Goal: Transaction & Acquisition: Purchase product/service

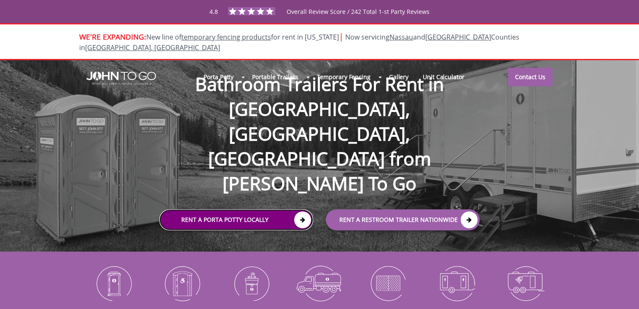
click at [297, 212] on icon at bounding box center [302, 220] width 17 height 17
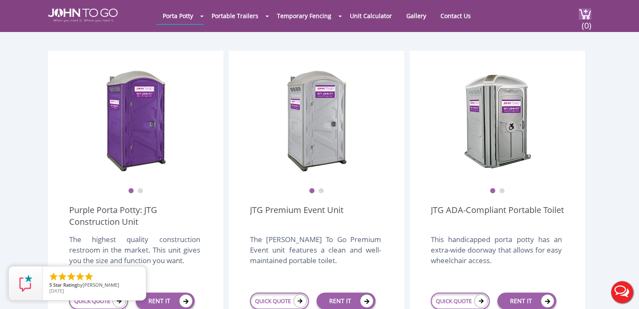
scroll to position [267, 0]
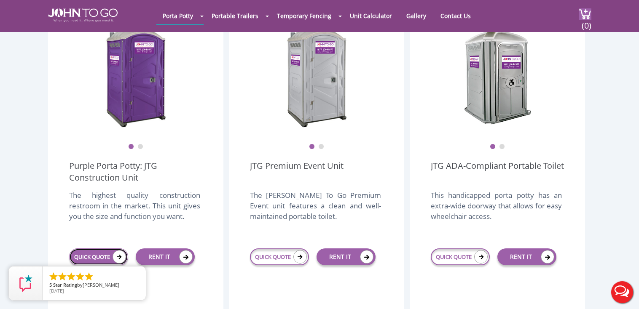
click at [101, 249] on link "QUICK QUOTE" at bounding box center [98, 257] width 59 height 17
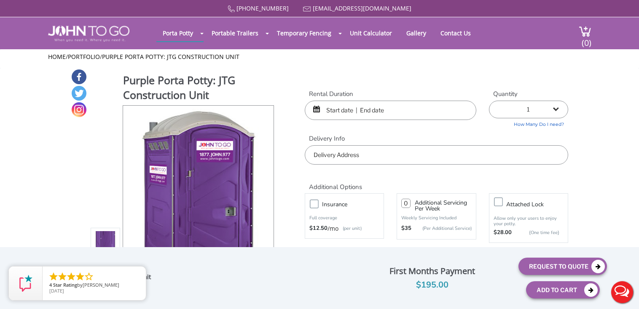
click at [316, 108] on div at bounding box center [390, 110] width 171 height 19
click at [338, 112] on input "text" at bounding box center [390, 110] width 171 height 19
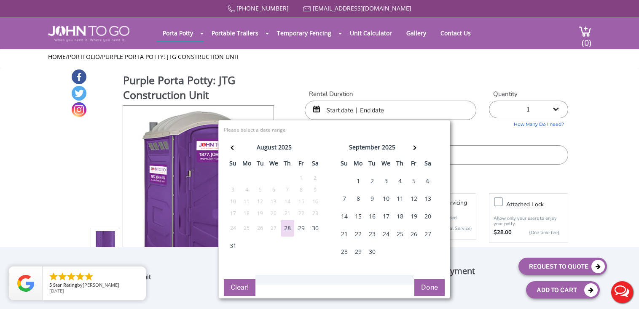
click at [425, 180] on div "6" at bounding box center [427, 181] width 13 height 17
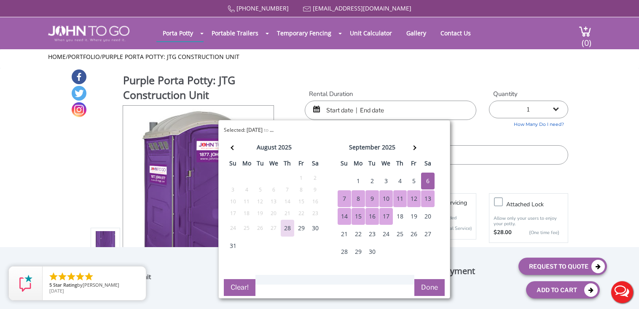
click at [429, 288] on button "Done" at bounding box center [429, 287] width 30 height 17
type input "0"
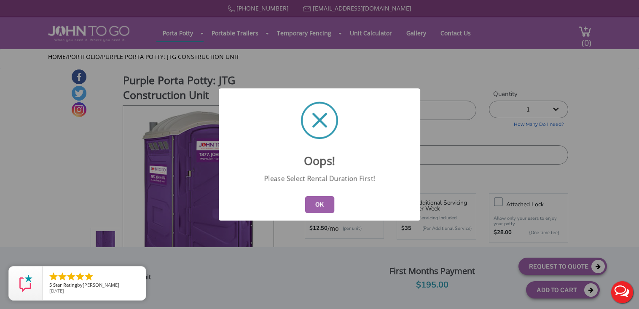
click at [319, 206] on button "OK" at bounding box center [319, 204] width 29 height 17
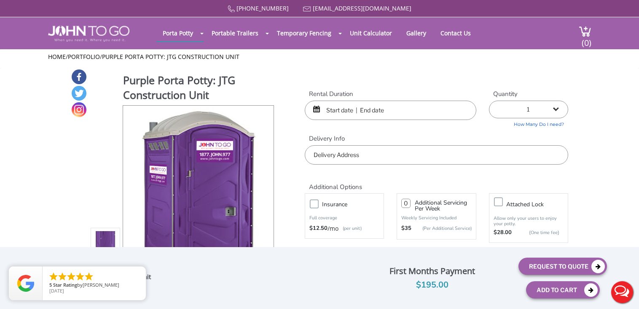
click at [335, 112] on input "text" at bounding box center [390, 110] width 171 height 19
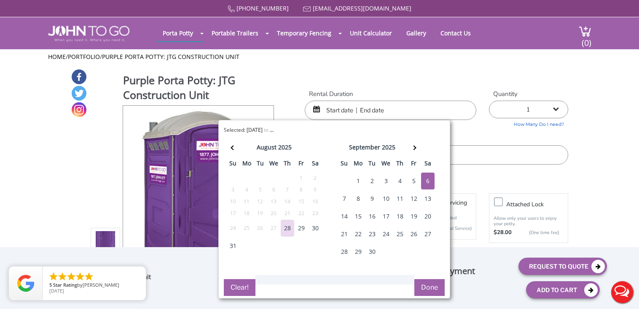
click at [426, 180] on div "6" at bounding box center [427, 181] width 13 height 17
type input "09/06/2025 to 09/06/2025"
click at [358, 197] on div "8" at bounding box center [357, 198] width 13 height 17
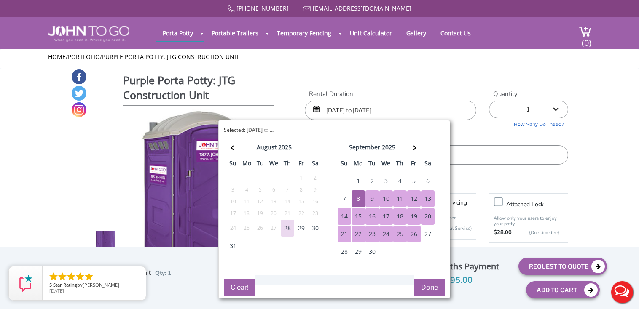
click at [431, 289] on button "Done" at bounding box center [429, 287] width 30 height 17
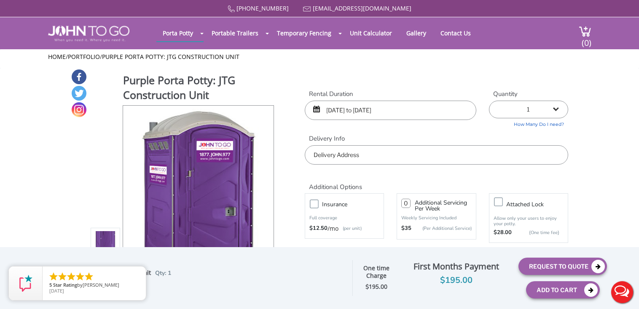
click at [382, 110] on input "09/06/2025 to 09/06/2025" at bounding box center [390, 110] width 171 height 19
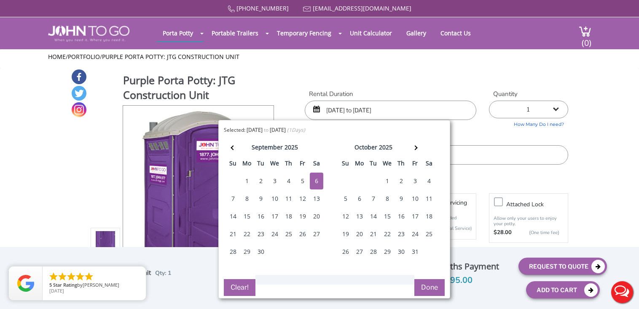
click at [244, 198] on div "8" at bounding box center [246, 198] width 13 height 17
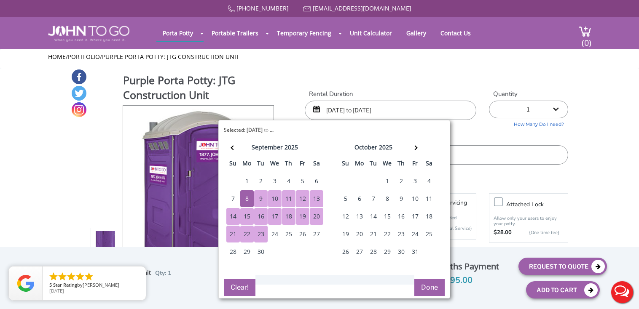
click at [431, 286] on button "Done" at bounding box center [429, 287] width 30 height 17
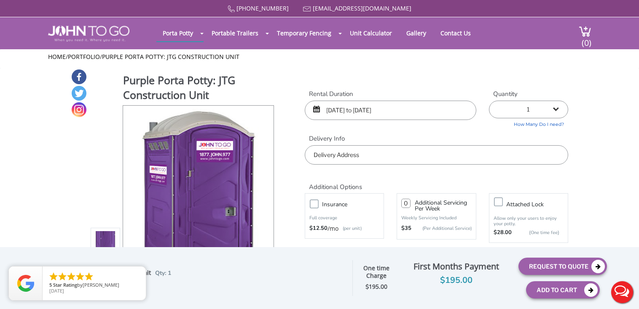
click at [332, 110] on input "09/06/2025 to 09/06/2025" at bounding box center [390, 110] width 171 height 19
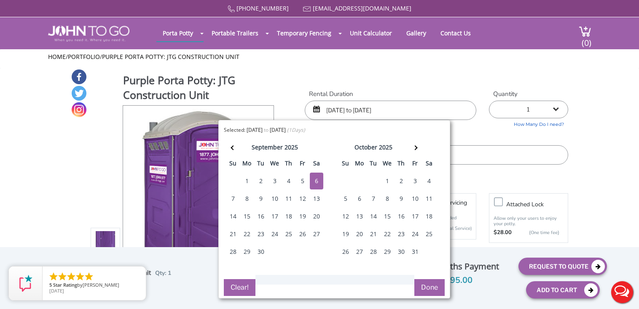
click at [240, 287] on button "Clear!" at bounding box center [240, 287] width 32 height 17
click at [317, 110] on div at bounding box center [390, 110] width 171 height 19
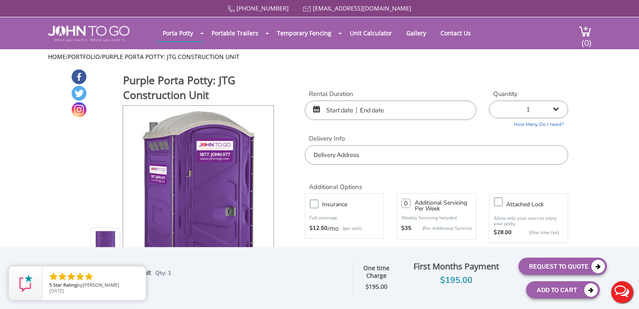
click at [318, 110] on div at bounding box center [390, 110] width 171 height 19
click at [326, 109] on input "text" at bounding box center [390, 110] width 171 height 19
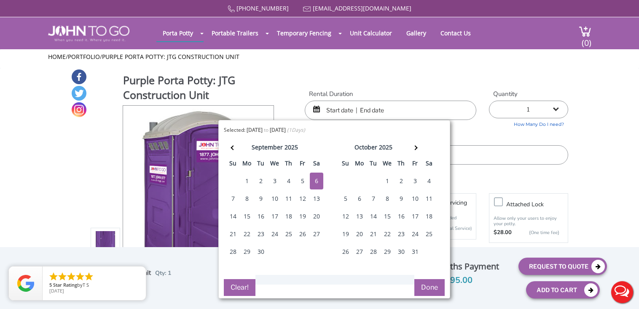
click at [314, 180] on div "6" at bounding box center [316, 181] width 13 height 17
click at [245, 198] on div "8" at bounding box center [246, 198] width 13 height 17
type input "09/06/2025 to 09/08/2025"
click at [429, 287] on button "Done" at bounding box center [429, 287] width 30 height 17
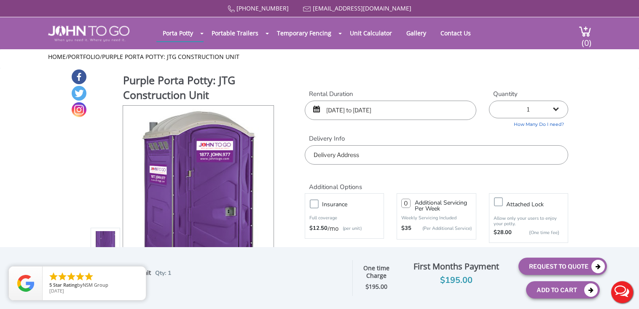
click at [396, 159] on input "text" at bounding box center [436, 154] width 263 height 19
drag, startPoint x: 430, startPoint y: 155, endPoint x: 264, endPoint y: 152, distance: 165.6
click at [305, 155] on input "14311 184th Street, Jamaica, NY, USA" at bounding box center [436, 154] width 263 height 19
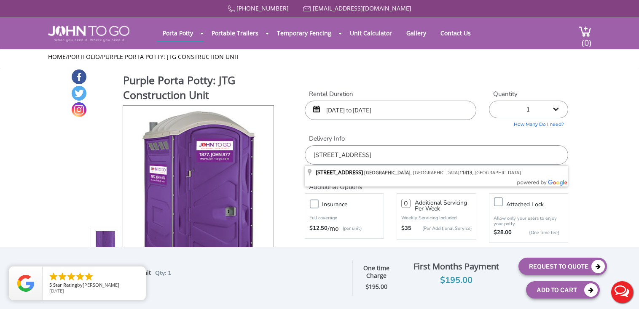
type input "[STREET_ADDRESS]"
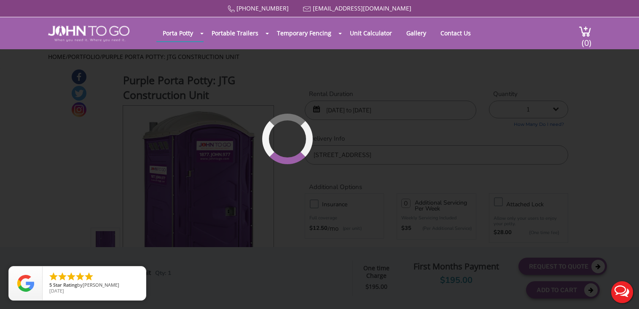
click at [294, 230] on div "Purple Porta Potty: JTG Construction Unit View feature & specs Download Pdf Pro…" at bounding box center [319, 199] width 497 height 261
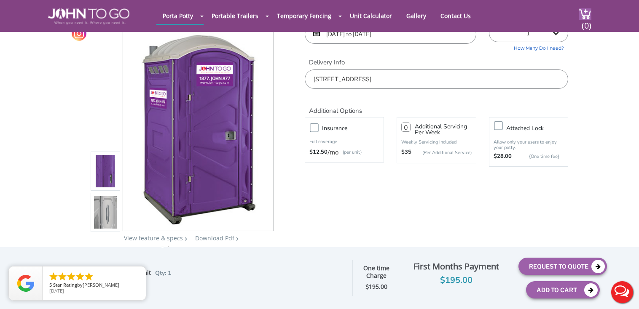
scroll to position [89, 0]
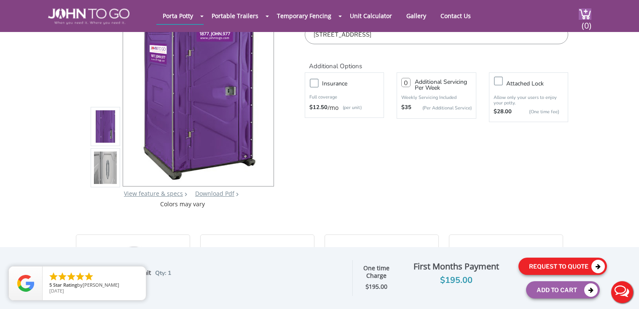
click at [557, 268] on button "Request To Quote" at bounding box center [562, 266] width 88 height 17
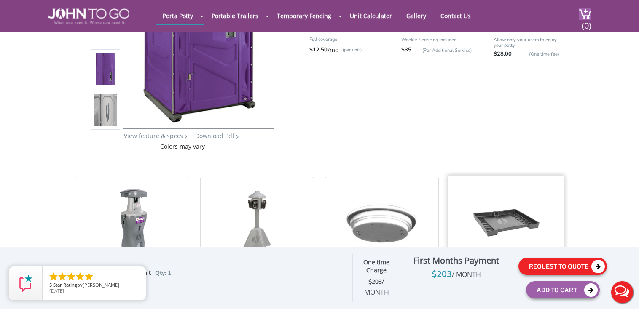
scroll to position [191, 0]
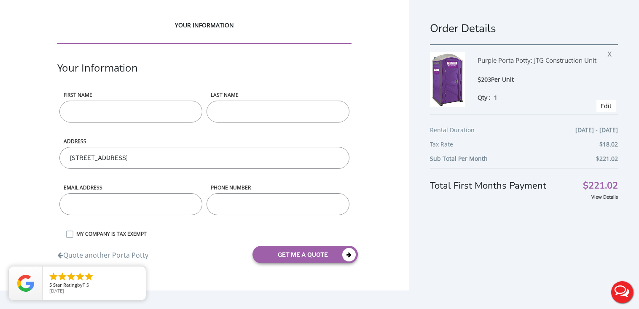
click at [150, 110] on input "First name" at bounding box center [130, 112] width 143 height 22
type input "Brian"
type input "Went"
type input "14311 184th St"
type input "BRIANWENT@YAHOO.COM"
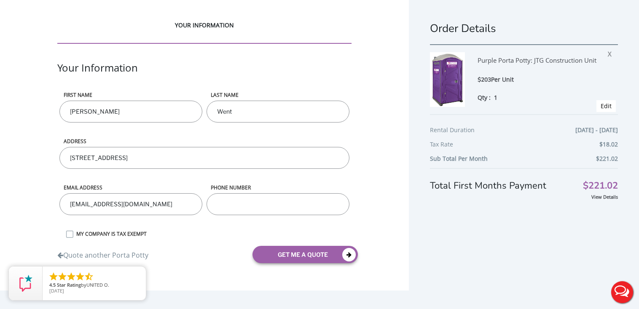
type input "5163536656"
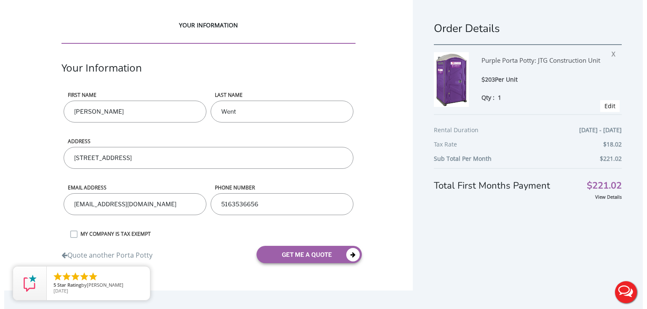
scroll to position [15, 0]
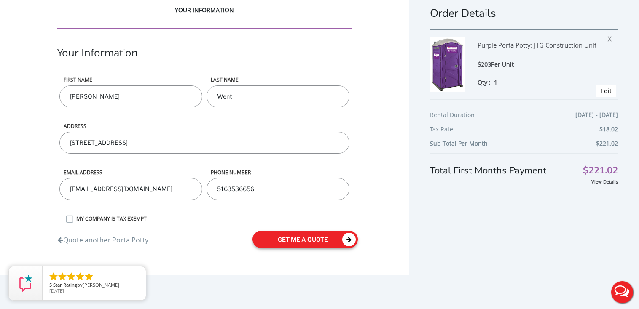
click at [345, 237] on icon "submit" at bounding box center [348, 239] width 13 height 13
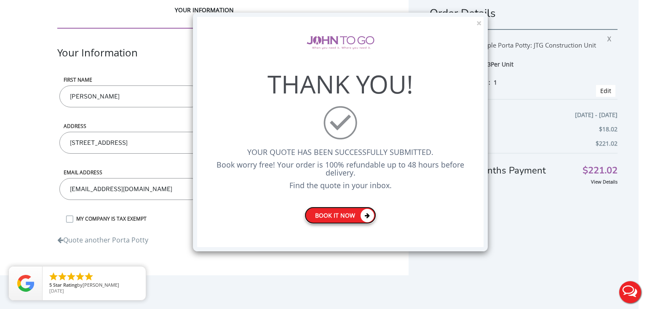
click at [335, 218] on link "Book it now" at bounding box center [341, 215] width 72 height 17
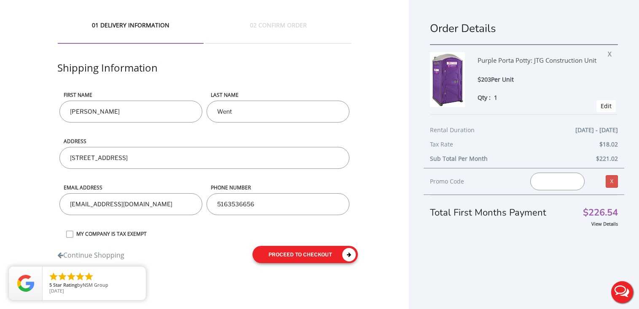
click at [295, 253] on button "proceed to checkout" at bounding box center [304, 254] width 105 height 17
click at [323, 252] on button "proceed to checkout" at bounding box center [304, 254] width 105 height 17
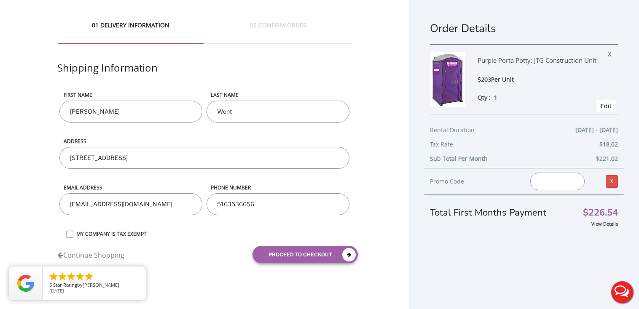
click at [539, 183] on input "text" at bounding box center [557, 182] width 54 height 18
type input "j"
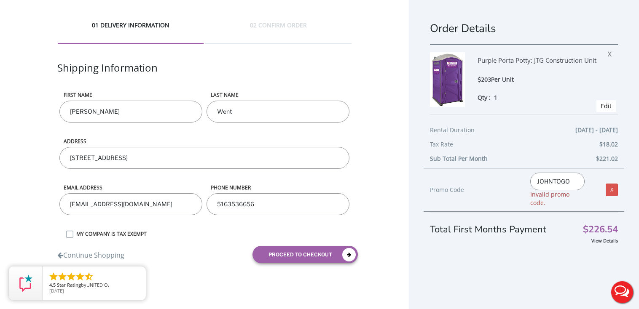
type input "JOHNTOGO5"
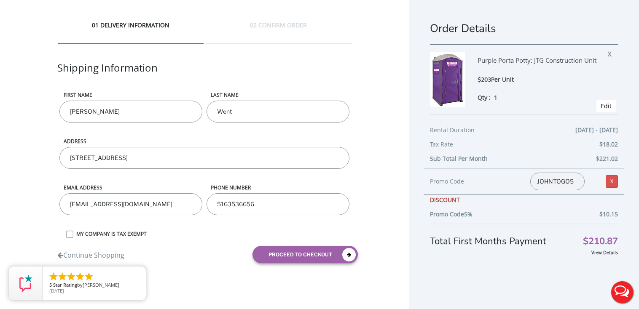
scroll to position [15, 0]
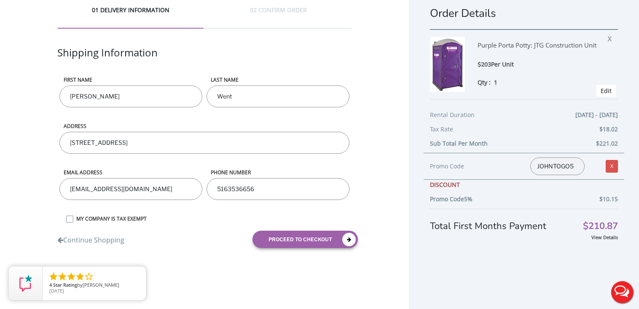
click at [432, 271] on div "Order Details Purple Porta Potty: JTG Construction Unit $203 Per Unit Qty : 1 X…" at bounding box center [524, 147] width 230 height 325
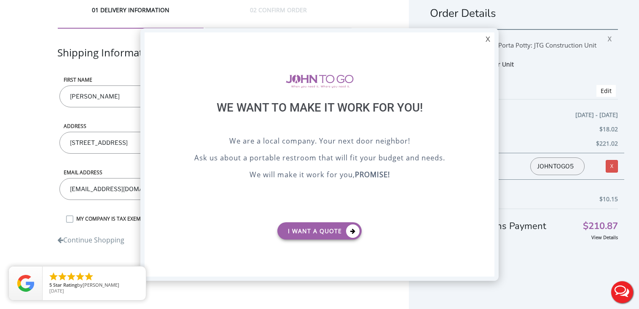
scroll to position [0, 0]
